Goal: Task Accomplishment & Management: Manage account settings

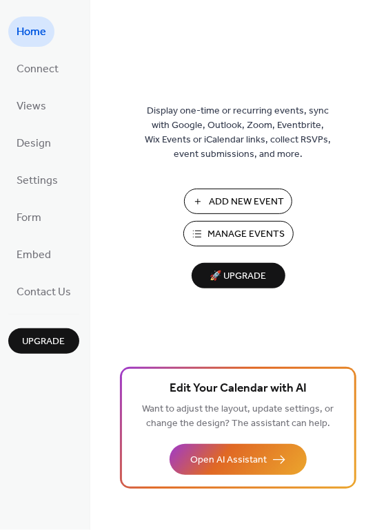
drag, startPoint x: 0, startPoint y: 0, endPoint x: 395, endPoint y: 52, distance: 398.9
click at [385, 52] on div "Home Connect Views Design Settings Form Embed Contact Us Upgrade Home Upgrade D…" at bounding box center [193, 265] width 386 height 530
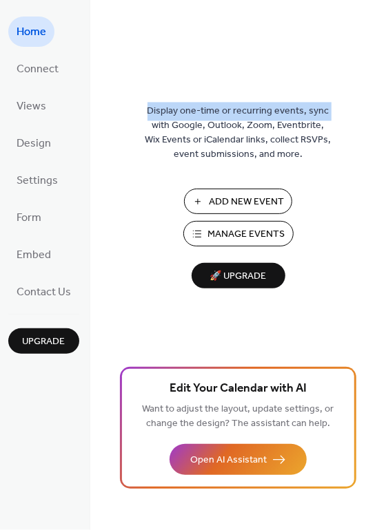
click at [384, 35] on div "Display one-time or recurring events, sync with Google, Outlook, Zoom, Eventbri…" at bounding box center [238, 265] width 296 height 530
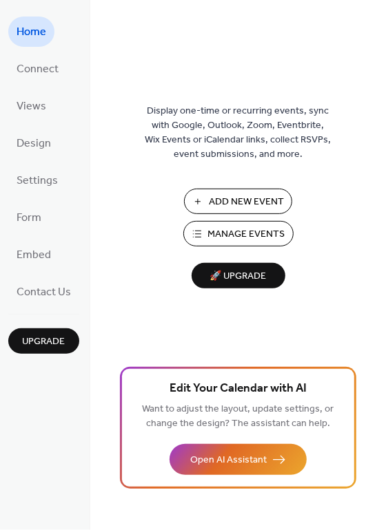
drag, startPoint x: 383, startPoint y: 16, endPoint x: 378, endPoint y: 50, distance: 34.9
click at [378, 50] on div "Display one-time or recurring events, sync with Google, Outlook, Zoom, Eventbri…" at bounding box center [238, 265] width 296 height 530
click at [382, 56] on div "Display one-time or recurring events, sync with Google, Outlook, Zoom, Eventbri…" at bounding box center [238, 288] width 296 height 486
click at [38, 111] on span "Views" at bounding box center [32, 107] width 30 height 22
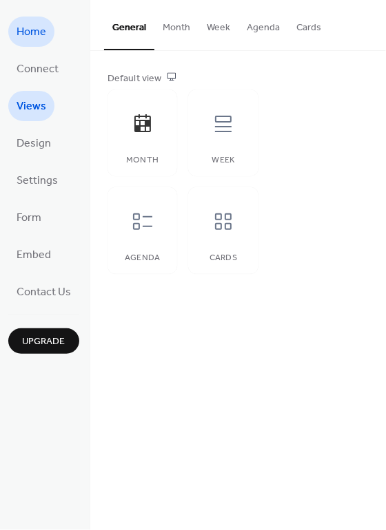
click at [37, 18] on link "Home" at bounding box center [31, 32] width 46 height 30
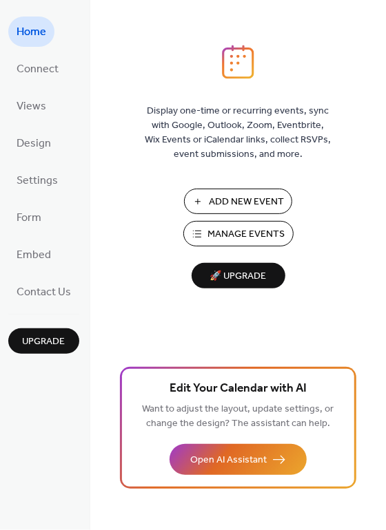
drag, startPoint x: 382, startPoint y: 20, endPoint x: 382, endPoint y: 36, distance: 15.9
click at [382, 36] on div "Display one-time or recurring events, sync with Google, Outlook, Zoom, Eventbri…" at bounding box center [238, 265] width 296 height 530
click at [384, 51] on div "Display one-time or recurring events, sync with Google, Outlook, Zoom, Eventbri…" at bounding box center [238, 265] width 296 height 530
click at [384, 58] on div "Display one-time or recurring events, sync with Google, Outlook, Zoom, Eventbri…" at bounding box center [238, 288] width 296 height 486
click at [33, 71] on span "Connect" at bounding box center [38, 70] width 42 height 22
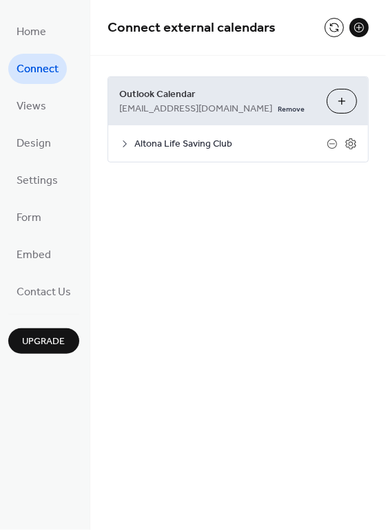
drag, startPoint x: 382, startPoint y: 29, endPoint x: 382, endPoint y: 37, distance: 8.3
click at [382, 37] on div "Connect external calendars" at bounding box center [238, 28] width 296 height 56
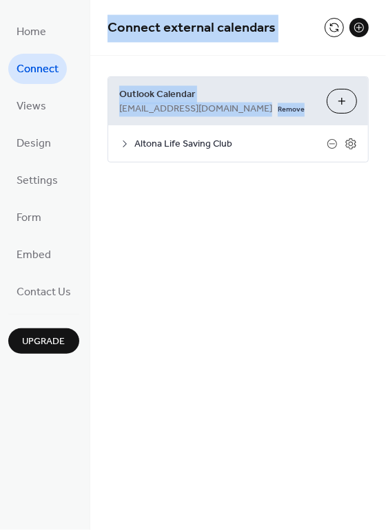
drag, startPoint x: 384, startPoint y: 30, endPoint x: 379, endPoint y: 68, distance: 38.2
click at [379, 68] on div "Connect external calendars Outlook Calendar [EMAIL_ADDRESS][DOMAIN_NAME] Remove…" at bounding box center [238, 102] width 296 height 204
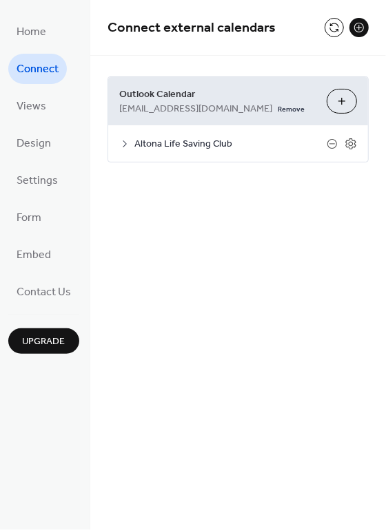
click at [384, 70] on div "Outlook Calendar [EMAIL_ADDRESS][DOMAIN_NAME] Remove Choose Calendars Altona Li…" at bounding box center [238, 119] width 296 height 127
click at [384, 74] on div "Outlook Calendar [EMAIL_ADDRESS][DOMAIN_NAME] Remove Choose Calendars Altona Li…" at bounding box center [238, 119] width 296 height 127
click at [382, 74] on div "Outlook Calendar [EMAIL_ADDRESS][DOMAIN_NAME] Remove Choose Calendars Altona Li…" at bounding box center [238, 119] width 296 height 127
click at [381, 74] on div "Outlook Calendar [EMAIL_ADDRESS][DOMAIN_NAME] Remove Choose Calendars Altona Li…" at bounding box center [238, 119] width 296 height 127
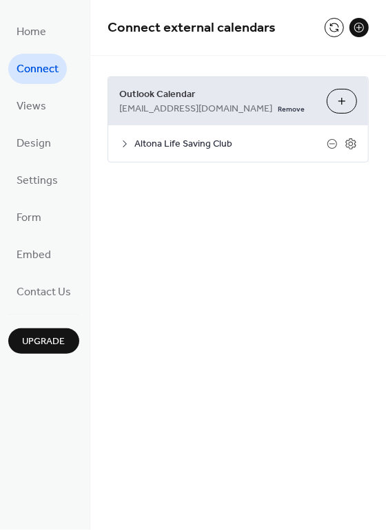
click at [380, 74] on div "Outlook Calendar [EMAIL_ADDRESS][DOMAIN_NAME] Remove Choose Calendars Altona Li…" at bounding box center [238, 119] width 296 height 127
click at [126, 141] on icon at bounding box center [124, 143] width 11 height 11
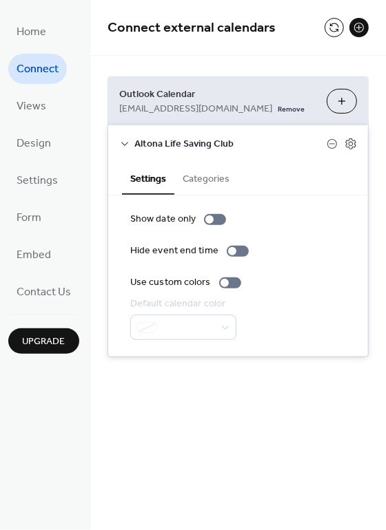
drag, startPoint x: 381, startPoint y: 20, endPoint x: 384, endPoint y: 57, distance: 37.3
click at [384, 57] on div "Connect external calendars Outlook Calendar [EMAIL_ADDRESS][DOMAIN_NAME] Remove…" at bounding box center [238, 199] width 296 height 399
click at [384, 61] on div "Outlook Calendar [EMAIL_ADDRESS][DOMAIN_NAME] Remove Choose Calendars Altona Li…" at bounding box center [238, 217] width 296 height 322
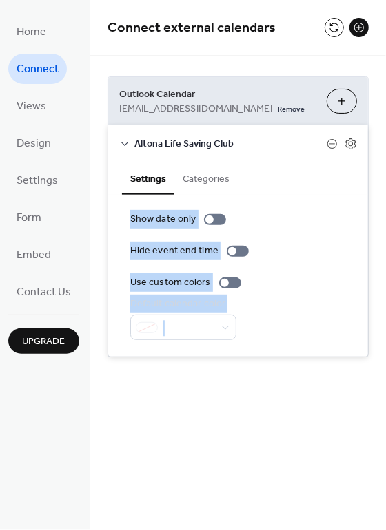
drag, startPoint x: 247, startPoint y: 42, endPoint x: 242, endPoint y: 559, distance: 516.7
click at [242, 399] on div "Connect external calendars Outlook Calendar [EMAIL_ADDRESS][DOMAIN_NAME] Remove…" at bounding box center [238, 199] width 296 height 399
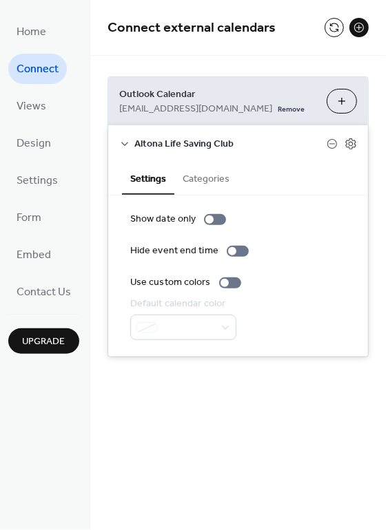
drag, startPoint x: 381, startPoint y: 513, endPoint x: 384, endPoint y: 458, distance: 54.5
click at [384, 458] on div "Connect external calendars Outlook Calendar [EMAIL_ADDRESS][DOMAIN_NAME] Remove…" at bounding box center [238, 265] width 296 height 530
drag, startPoint x: 309, startPoint y: 424, endPoint x: 234, endPoint y: -11, distance: 441.7
click at [234, 0] on div "Connect external calendars Outlook Calendar [EMAIL_ADDRESS][DOMAIN_NAME] Remove…" at bounding box center [238, 265] width 296 height 530
click at [202, 43] on div "Connect external calendars" at bounding box center [238, 28] width 296 height 56
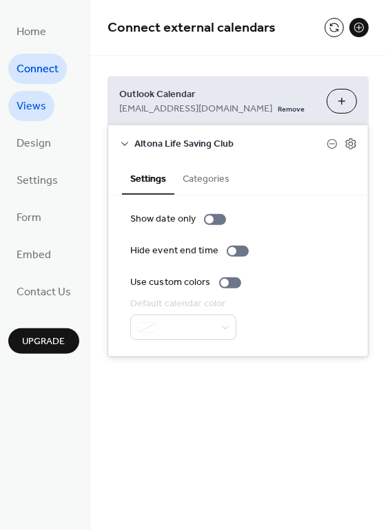
click at [46, 105] on link "Views" at bounding box center [31, 106] width 46 height 30
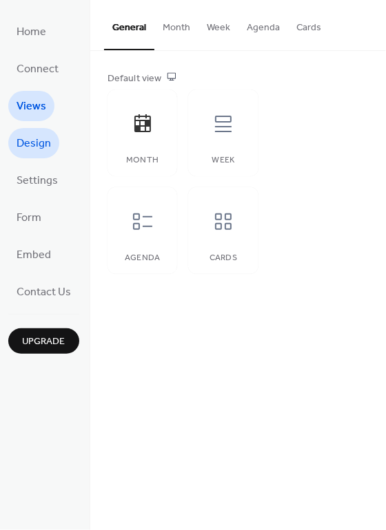
click at [28, 149] on span "Design" at bounding box center [34, 145] width 34 height 22
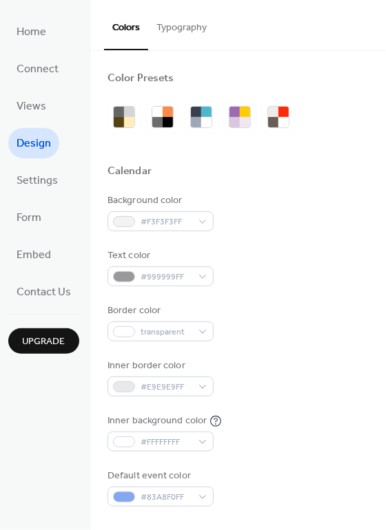
drag, startPoint x: 82, startPoint y: 174, endPoint x: 76, endPoint y: 255, distance: 81.5
click at [77, 260] on ul "Home Connect Views Design Settings Form Embed Contact Us" at bounding box center [43, 162] width 71 height 291
click at [47, 185] on span "Settings" at bounding box center [37, 182] width 41 height 22
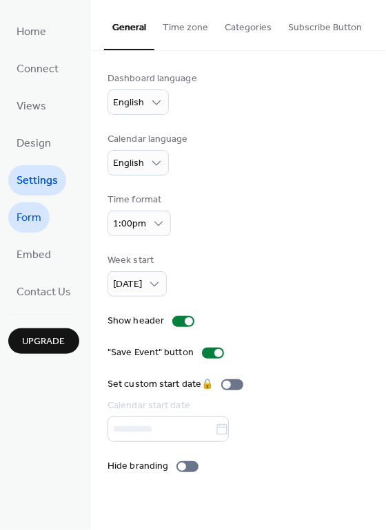
click at [34, 219] on span "Form" at bounding box center [29, 219] width 25 height 22
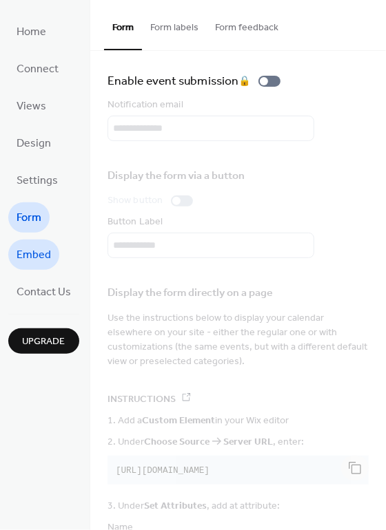
click at [43, 260] on span "Embed" at bounding box center [34, 256] width 34 height 22
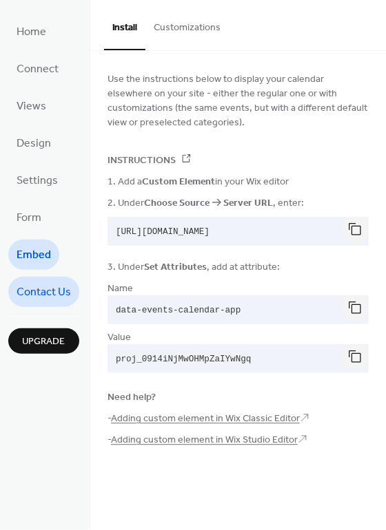
click at [45, 289] on span "Contact Us" at bounding box center [44, 293] width 54 height 22
